Goal: Information Seeking & Learning: Learn about a topic

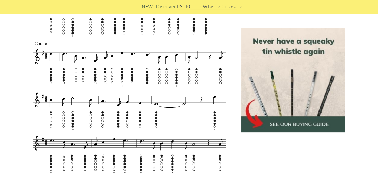
click at [294, 120] on img at bounding box center [293, 80] width 104 height 104
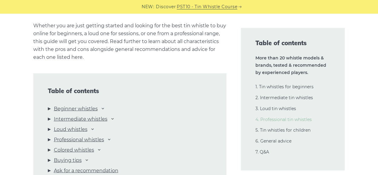
scroll to position [635, 0]
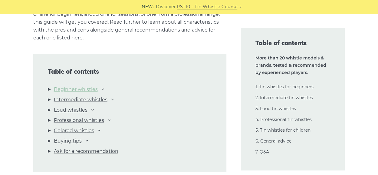
click at [87, 90] on link "Beginner whistles" at bounding box center [76, 89] width 44 height 8
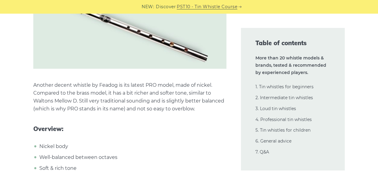
scroll to position [1748, 0]
